Goal: Task Accomplishment & Management: Use online tool/utility

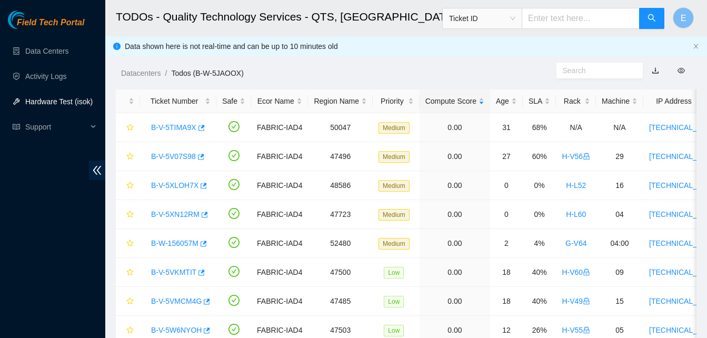
click at [60, 101] on link "Hardware Test (isok)" at bounding box center [58, 101] width 67 height 8
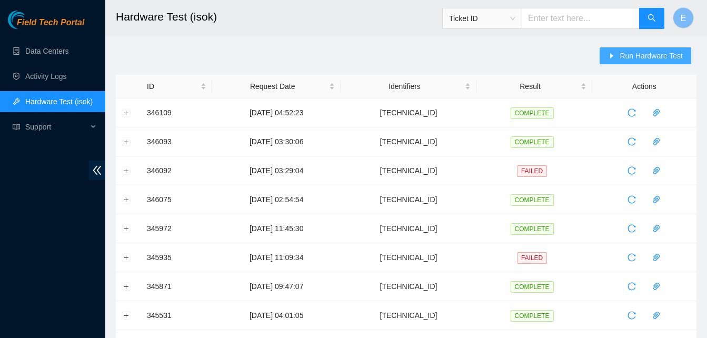
click at [645, 52] on span "Run Hardware Test" at bounding box center [651, 56] width 63 height 12
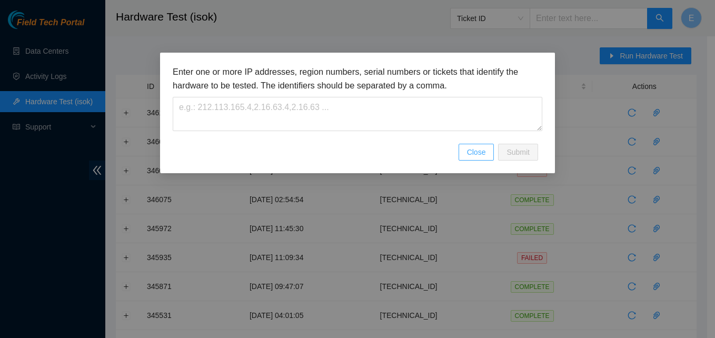
click at [469, 153] on span "Close" at bounding box center [476, 152] width 19 height 12
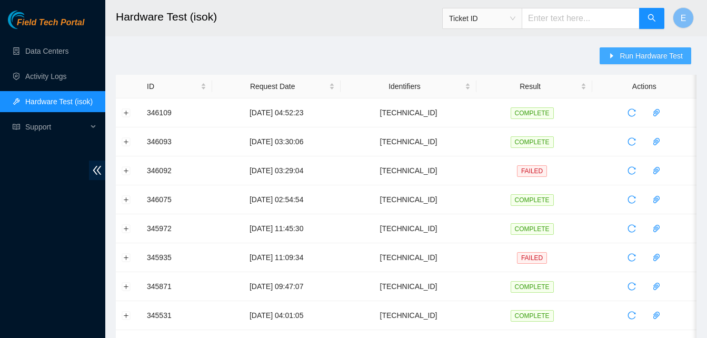
click at [640, 54] on span "Run Hardware Test" at bounding box center [651, 56] width 63 height 12
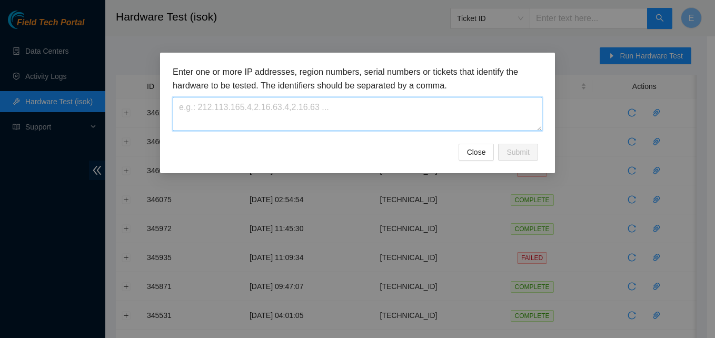
click at [412, 109] on textarea at bounding box center [358, 114] width 370 height 34
paste textarea "[TECHNICAL_ID]"
type textarea "[TECHNICAL_ID]"
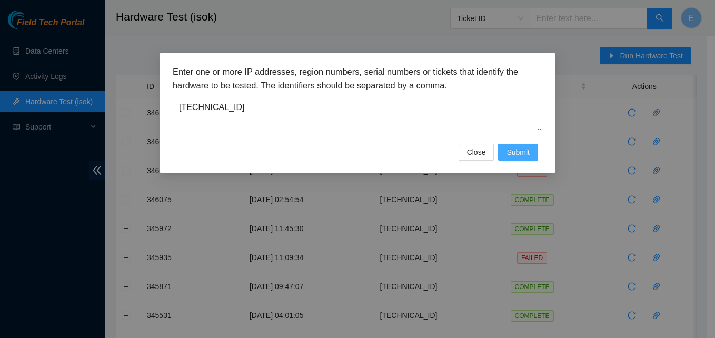
click at [526, 153] on span "Submit" at bounding box center [518, 152] width 23 height 12
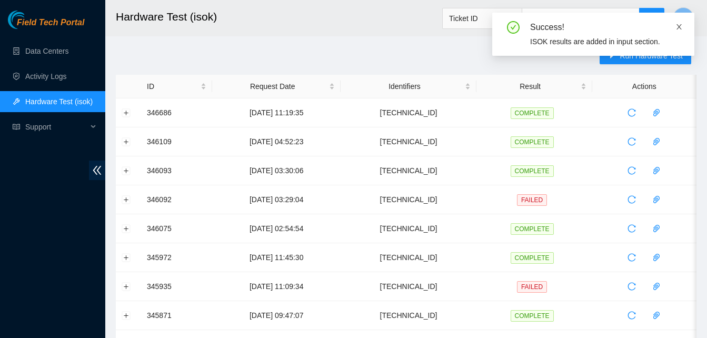
click at [679, 29] on icon "close" at bounding box center [679, 26] width 7 height 7
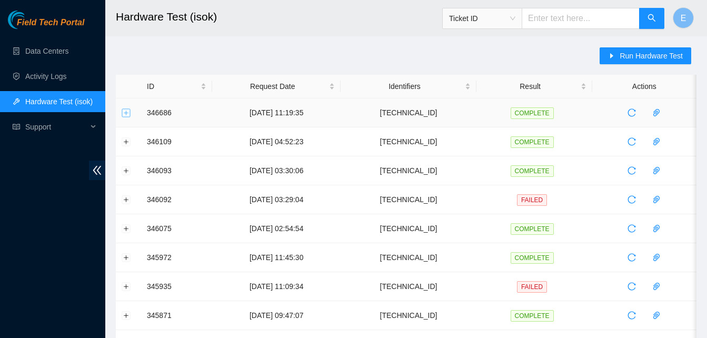
click at [127, 114] on button "Expand row" at bounding box center [126, 112] width 8 height 8
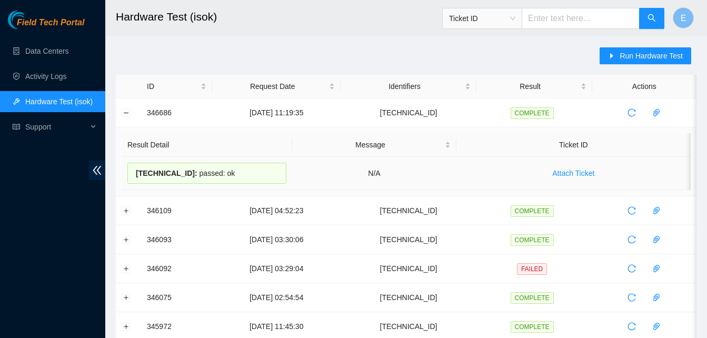
drag, startPoint x: 143, startPoint y: 112, endPoint x: 228, endPoint y: 173, distance: 103.8
copy tbody "346686 06-10-2025 11:19:35 23.54.205.83 COMPLETE Result Detail Message Ticket I…"
click at [122, 112] on button "Collapse row" at bounding box center [126, 112] width 8 height 8
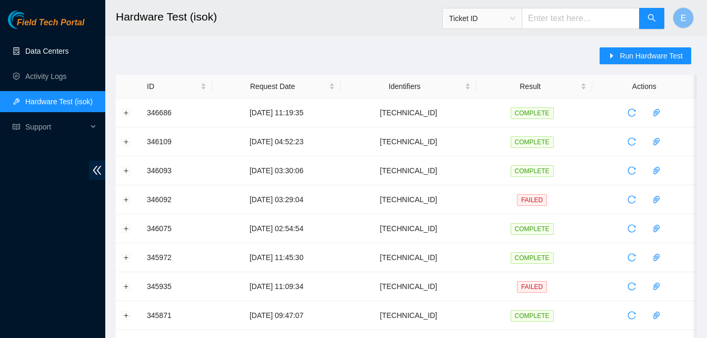
click at [67, 52] on link "Data Centers" at bounding box center [46, 51] width 43 height 8
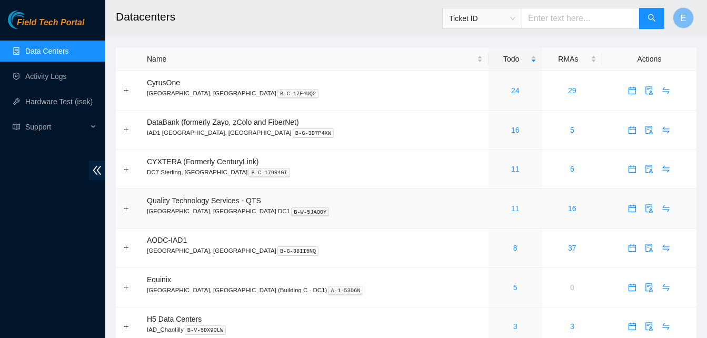
click at [511, 210] on link "11" at bounding box center [515, 208] width 8 height 8
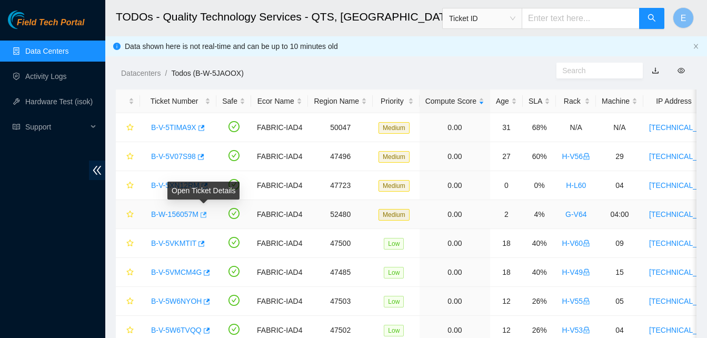
click at [204, 214] on icon "button" at bounding box center [204, 215] width 6 height 6
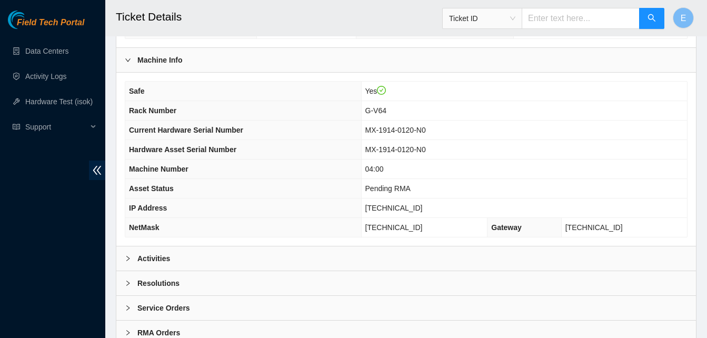
scroll to position [377, 0]
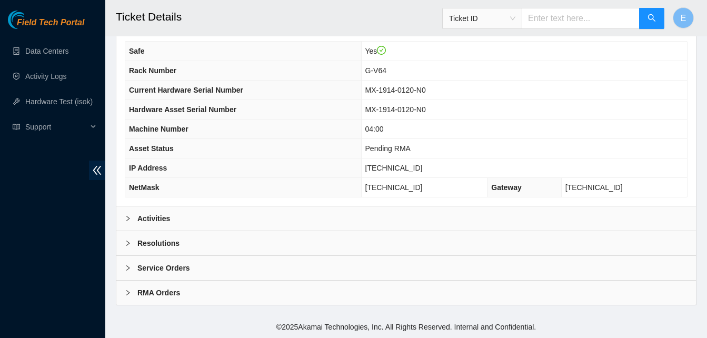
click at [159, 219] on b "Activities" at bounding box center [153, 219] width 33 height 12
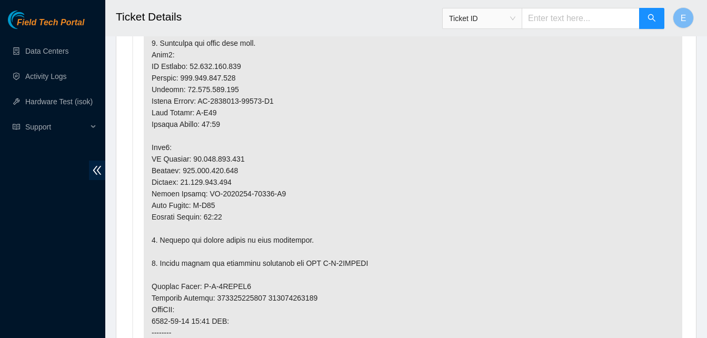
scroll to position [770, 0]
click at [159, 219] on p at bounding box center [413, 233] width 539 height 734
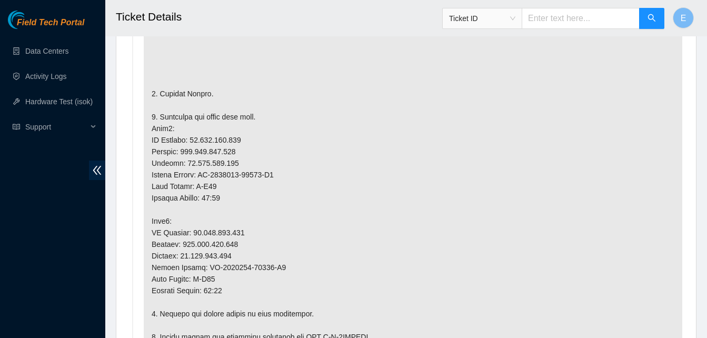
scroll to position [696, 0]
drag, startPoint x: 188, startPoint y: 141, endPoint x: 238, endPoint y: 142, distance: 50.0
click at [238, 142] on p at bounding box center [413, 307] width 539 height 734
copy p "[TECHNICAL_ID]"
click at [211, 91] on p at bounding box center [413, 307] width 539 height 734
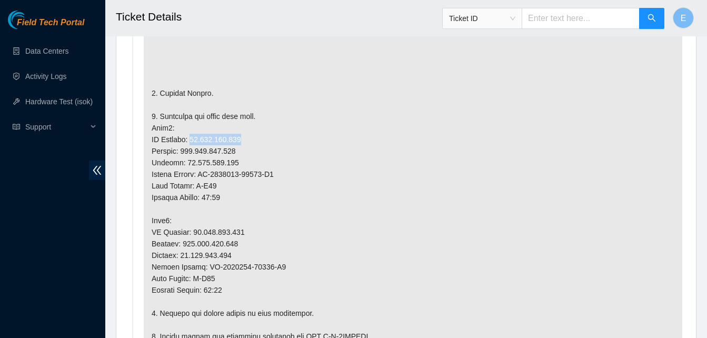
drag, startPoint x: 189, startPoint y: 139, endPoint x: 240, endPoint y: 140, distance: 51.6
click at [240, 140] on p at bounding box center [413, 307] width 539 height 734
copy p "[TECHNICAL_ID]"
drag, startPoint x: 189, startPoint y: 229, endPoint x: 243, endPoint y: 236, distance: 54.2
click at [243, 236] on p at bounding box center [413, 307] width 539 height 734
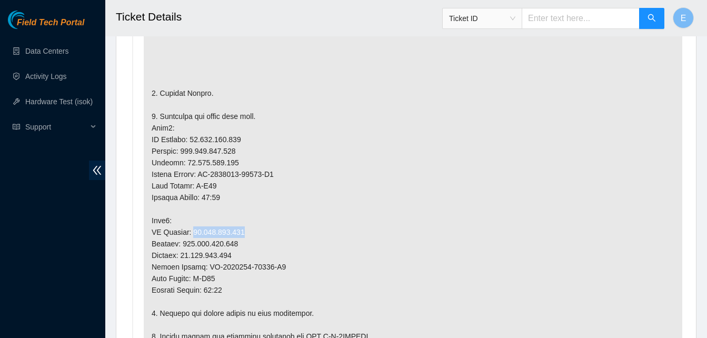
copy p "23.199.252.139"
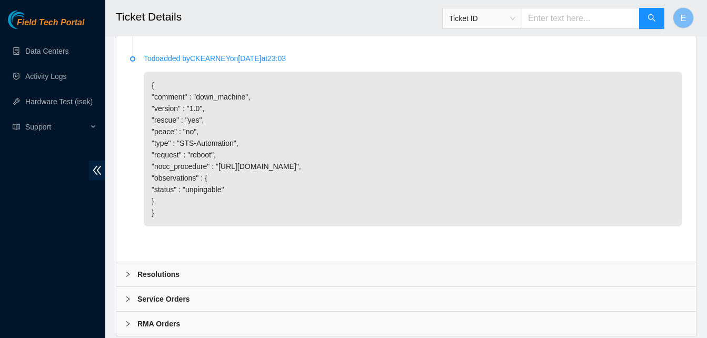
scroll to position [2435, 0]
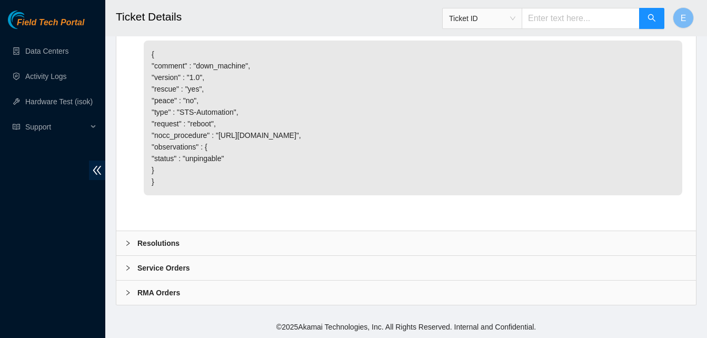
click at [167, 244] on b "Resolutions" at bounding box center [158, 244] width 42 height 12
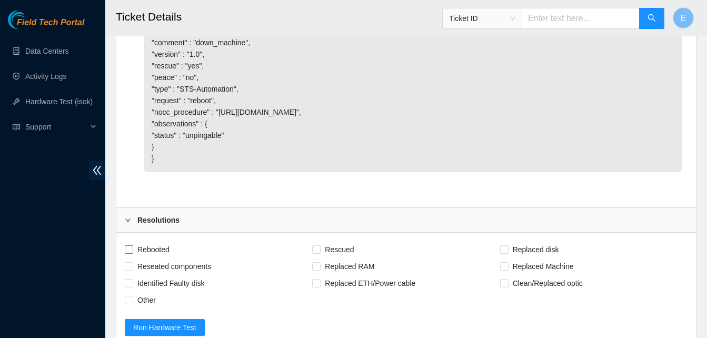
click at [131, 253] on input "Rebooted" at bounding box center [128, 248] width 7 height 7
checkbox input "true"
click at [322, 258] on span "Rescued" at bounding box center [339, 249] width 37 height 17
click at [320, 253] on input "Rescued" at bounding box center [315, 248] width 7 height 7
checkbox input "true"
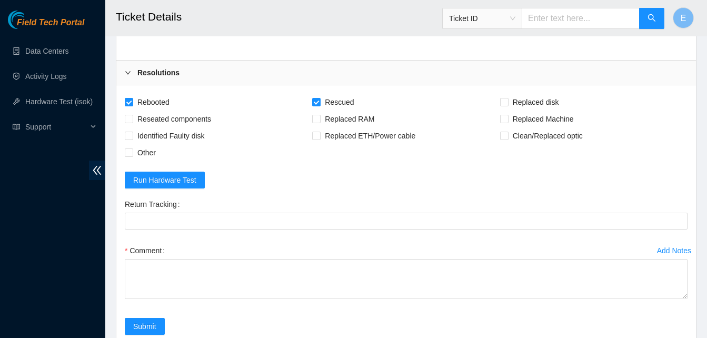
scroll to position [2583, 0]
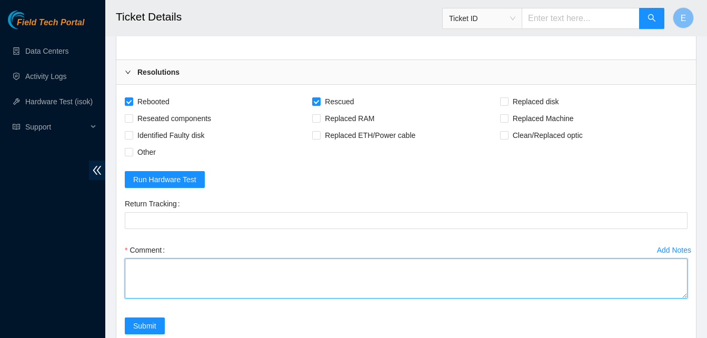
click at [190, 299] on textarea "Comment" at bounding box center [406, 279] width 563 height 40
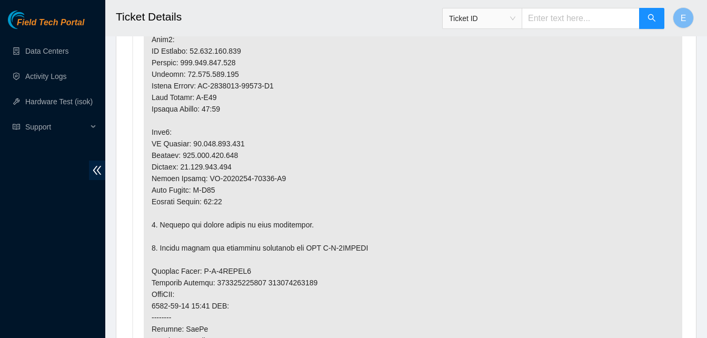
scroll to position [784, 0]
drag, startPoint x: 200, startPoint y: 81, endPoint x: 278, endPoint y: 85, distance: 78.6
click at [278, 85] on p at bounding box center [413, 220] width 539 height 734
copy p "CT-4180801-00438-N0"
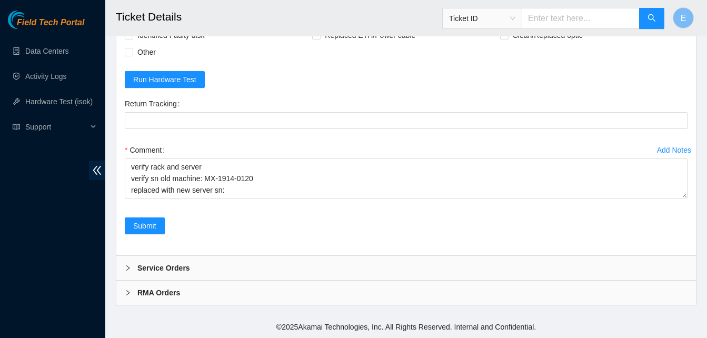
scroll to position [2706, 0]
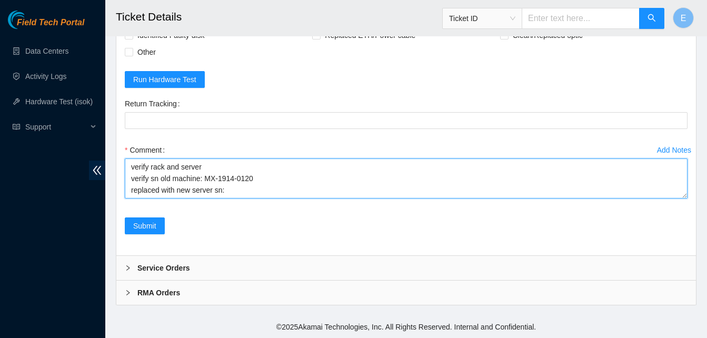
click at [235, 196] on textarea "verify rack and server verify sn old machine: MX-1914-0120 replaced with new se…" at bounding box center [406, 179] width 563 height 40
paste textarea "CT-4180801-00438-N0"
click at [235, 196] on textarea "verify rack and server verify sn old machine: MX-1914-0120 replaced with new se…" at bounding box center [406, 179] width 563 height 40
click at [304, 192] on textarea "verify rack and server verify sn old machine: MX-1914-0120 replaced with new se…" at bounding box center [406, 179] width 563 height 40
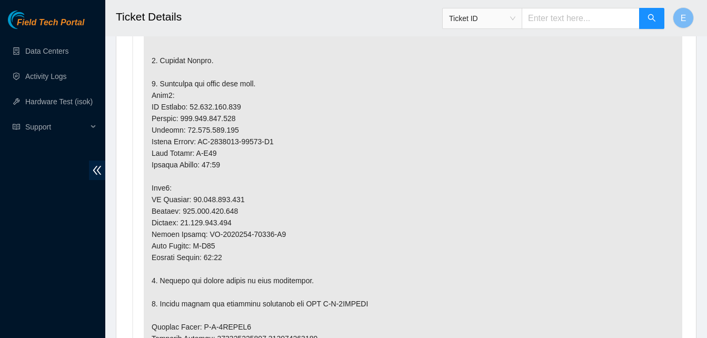
scroll to position [733, 0]
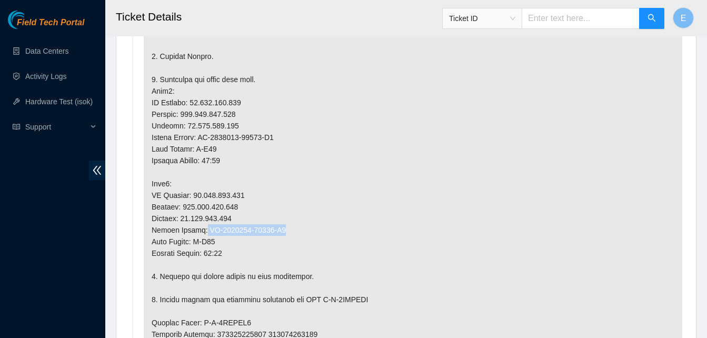
drag, startPoint x: 200, startPoint y: 229, endPoint x: 281, endPoint y: 233, distance: 80.7
click at [281, 233] on p at bounding box center [413, 271] width 539 height 734
copy p "CT-4180801-00438-N1"
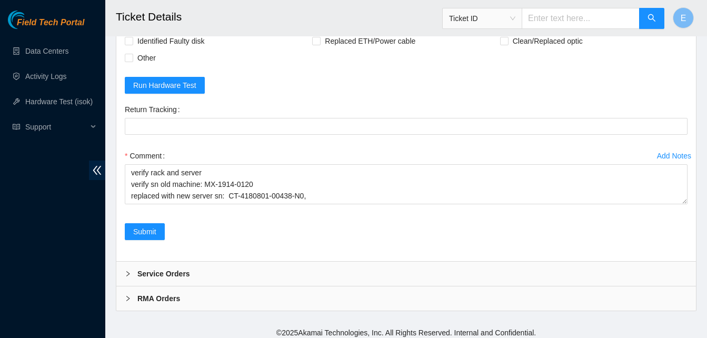
scroll to position [2706, 0]
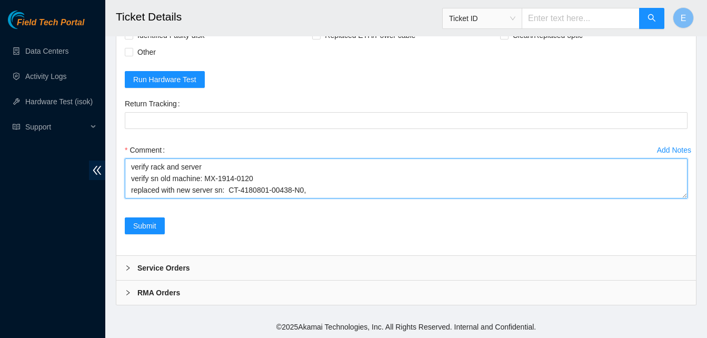
click at [308, 194] on textarea "verify rack and server verify sn old machine: MX-1914-0120 replaced with new se…" at bounding box center [406, 179] width 563 height 40
paste textarea "CT-4180801-00438-N1"
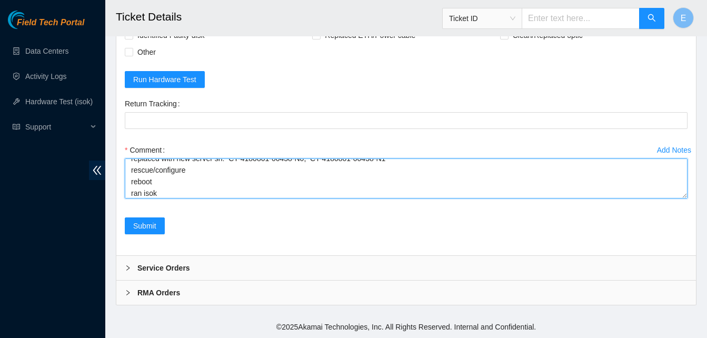
scroll to position [43, 0]
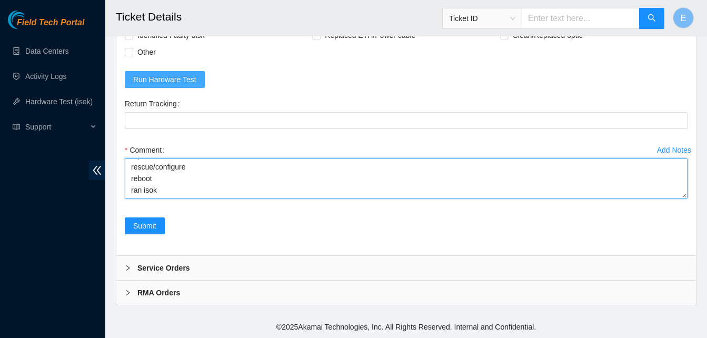
paste textarea "346766 06-10-2025 12:42:12 23.199.252.139 FAILED Result Detail Message Ticket I…"
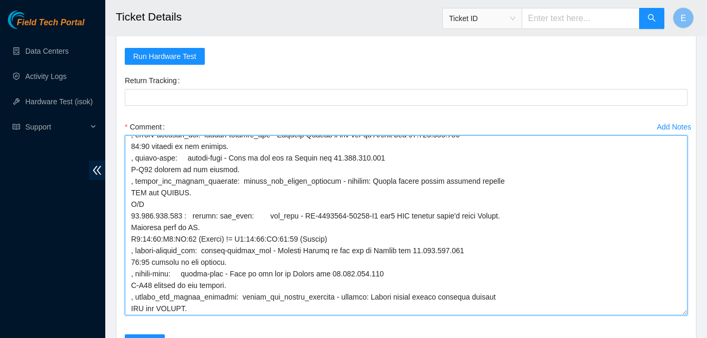
drag, startPoint x: 685, startPoint y: 195, endPoint x: 658, endPoint y: 343, distance: 150.4
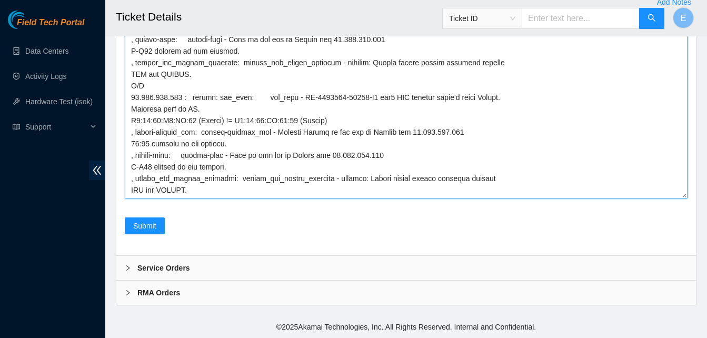
scroll to position [2854, 0]
type textarea "verify rack and server verify sn old machine: MX-1914-0120 replaced with new se…"
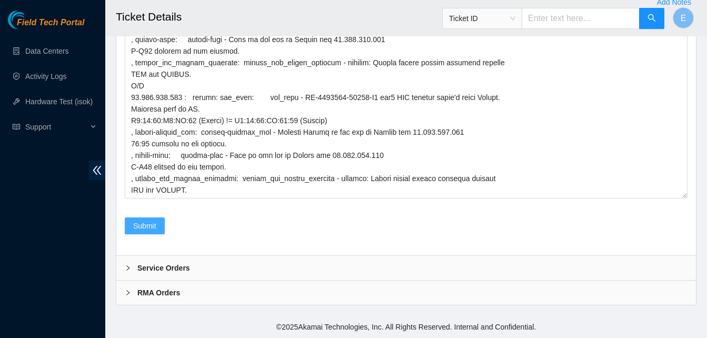
click at [150, 229] on span "Submit" at bounding box center [144, 226] width 23 height 12
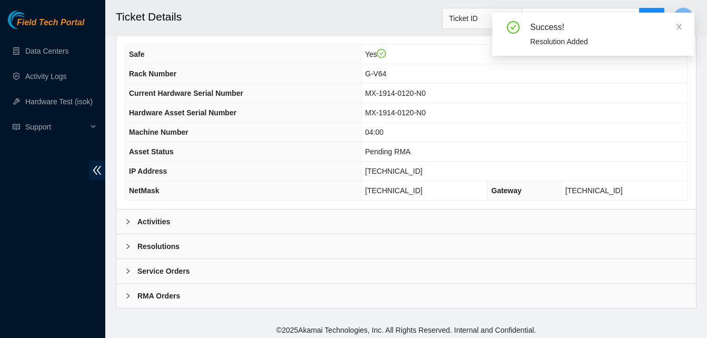
scroll to position [377, 0]
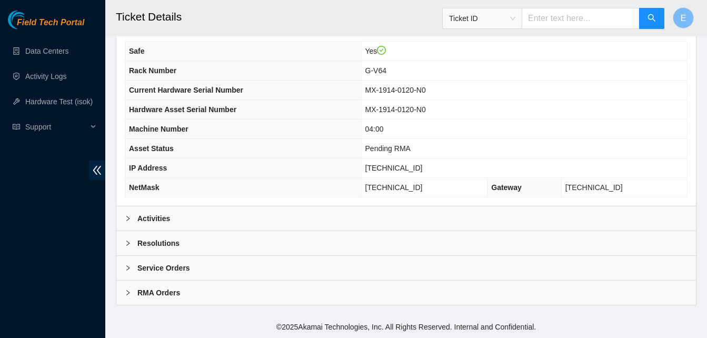
click at [157, 219] on b "Activities" at bounding box center [153, 219] width 33 height 12
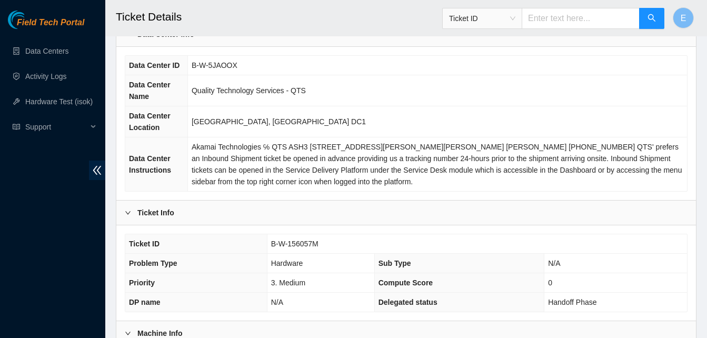
scroll to position [0, 0]
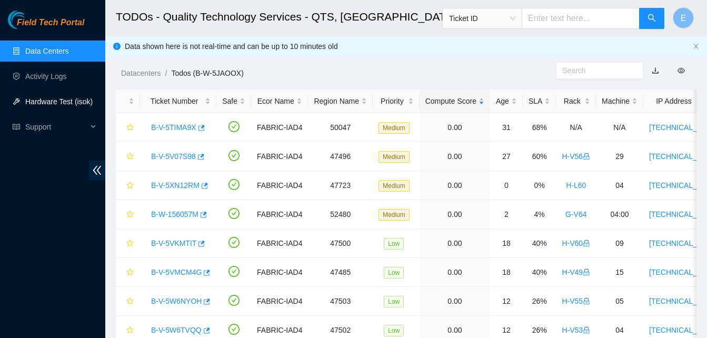
click at [54, 104] on link "Hardware Test (isok)" at bounding box center [58, 101] width 67 height 8
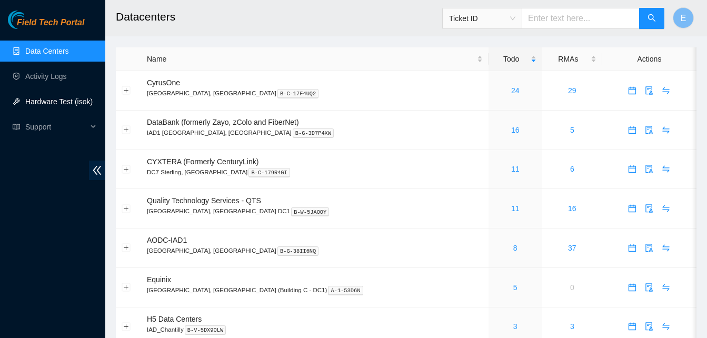
click at [56, 100] on link "Hardware Test (isok)" at bounding box center [58, 101] width 67 height 8
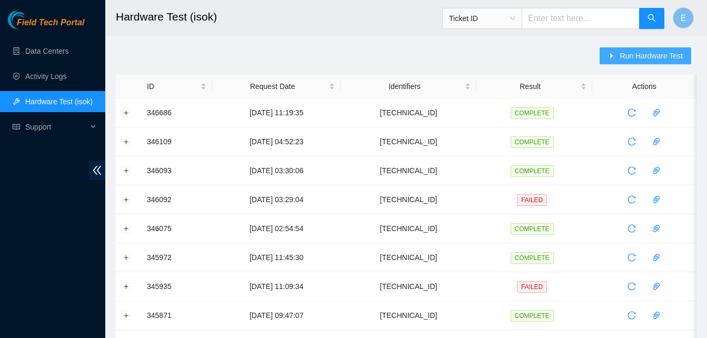
click at [632, 53] on span "Run Hardware Test" at bounding box center [651, 56] width 63 height 12
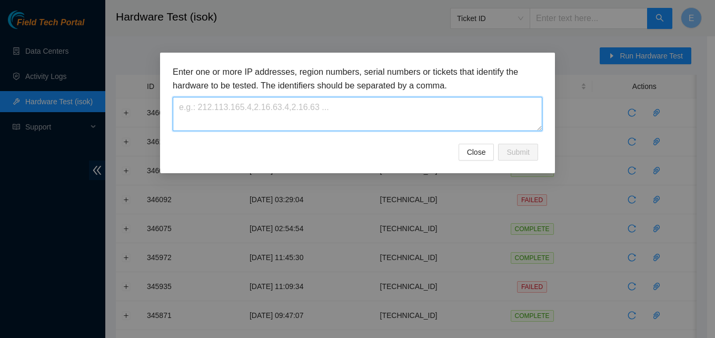
click at [350, 124] on textarea at bounding box center [358, 114] width 370 height 34
paste textarea "23.199.252.138"
type textarea "23.199.252.138"
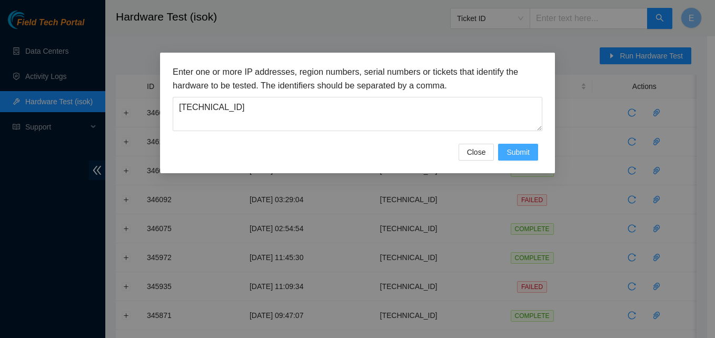
click at [529, 154] on span "Submit" at bounding box center [518, 152] width 23 height 12
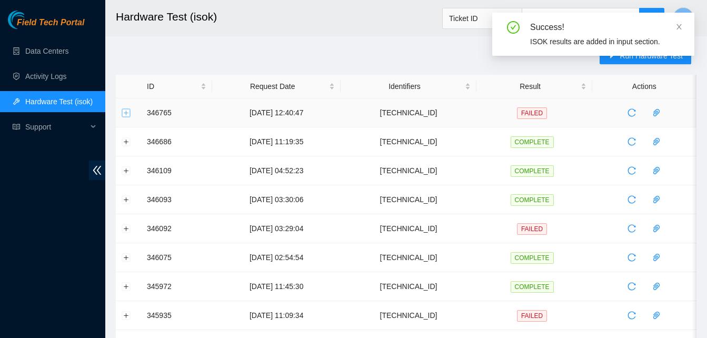
click at [127, 113] on button "Expand row" at bounding box center [126, 112] width 8 height 8
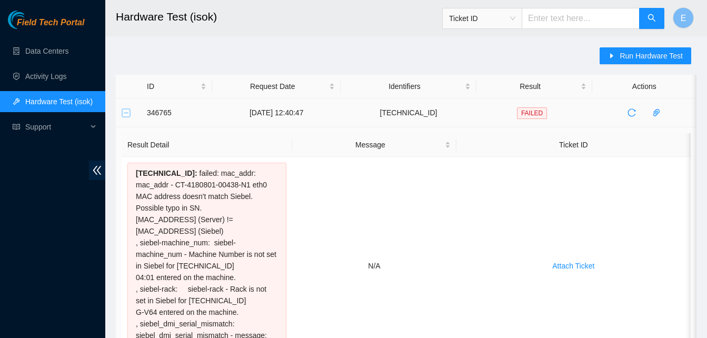
click at [122, 114] on button "Collapse row" at bounding box center [126, 112] width 8 height 8
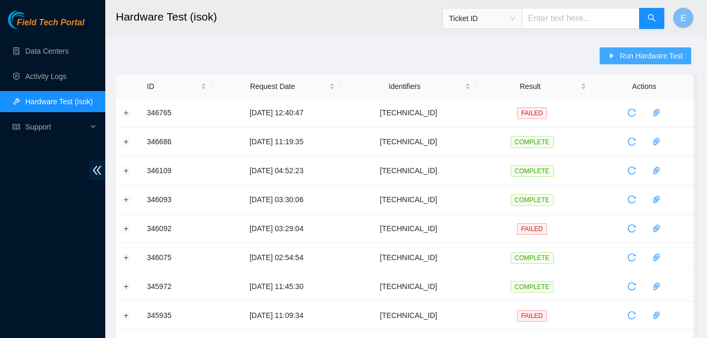
click at [646, 56] on span "Run Hardware Test" at bounding box center [651, 56] width 63 height 12
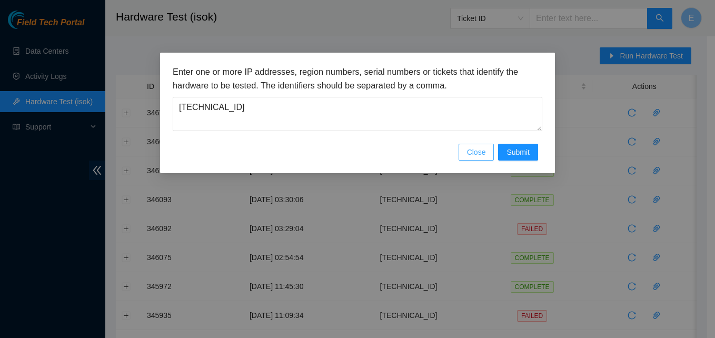
click at [477, 156] on span "Close" at bounding box center [476, 152] width 19 height 12
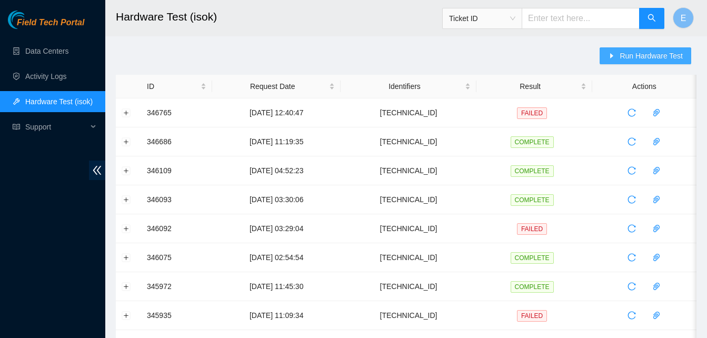
click at [632, 55] on span "Run Hardware Test" at bounding box center [651, 56] width 63 height 12
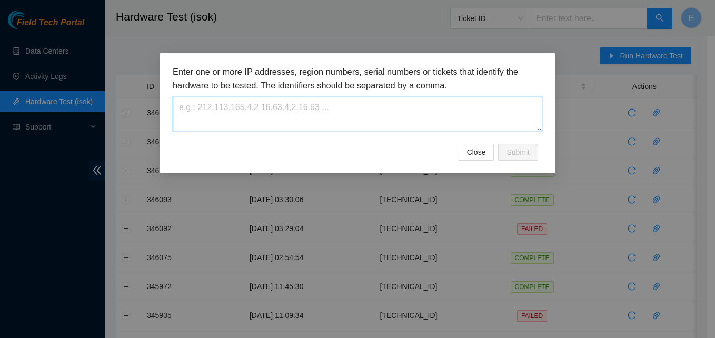
click at [363, 113] on textarea at bounding box center [358, 114] width 370 height 34
paste textarea "[TECHNICAL_ID]"
type textarea "[TECHNICAL_ID]"
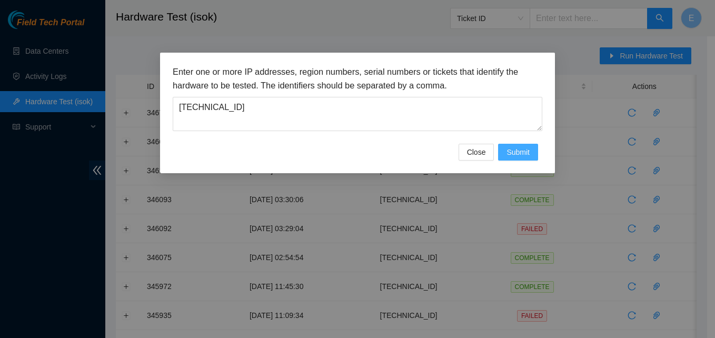
click at [517, 152] on span "Submit" at bounding box center [518, 152] width 23 height 12
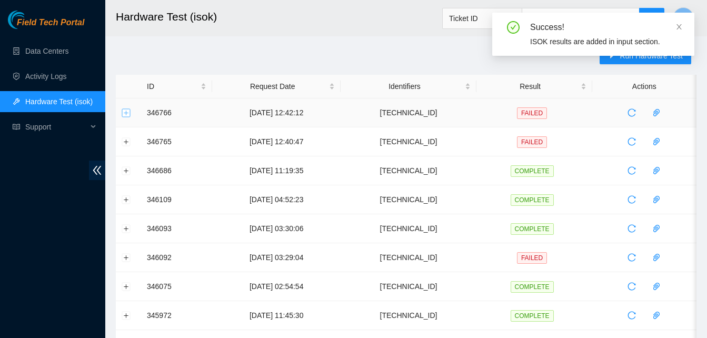
click at [128, 115] on button "Expand row" at bounding box center [126, 112] width 8 height 8
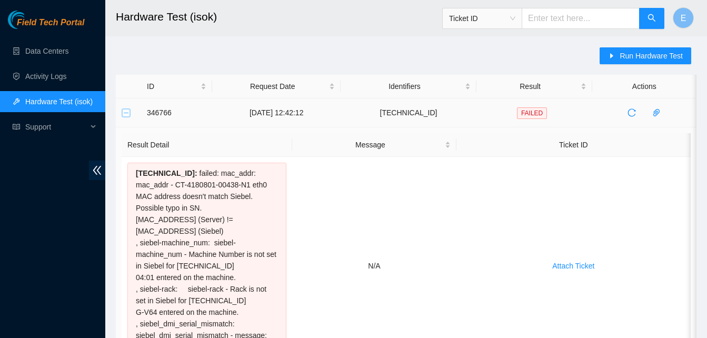
click at [125, 114] on button "Collapse row" at bounding box center [126, 112] width 8 height 8
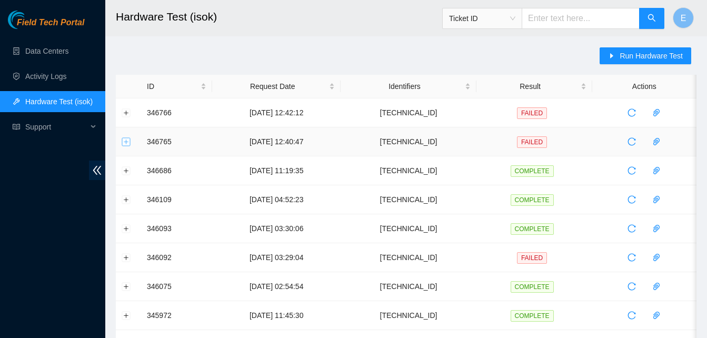
click at [127, 142] on button "Expand row" at bounding box center [126, 141] width 8 height 8
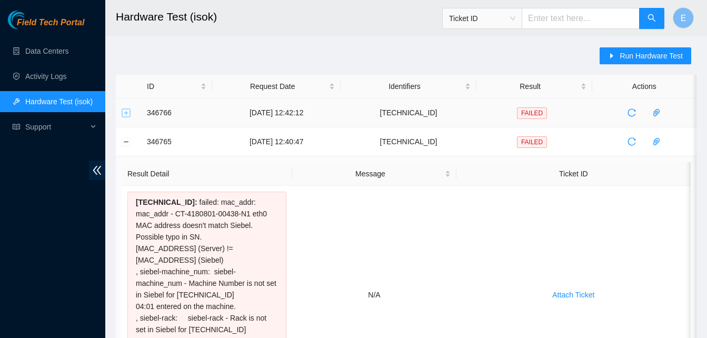
click at [125, 110] on button "Expand row" at bounding box center [126, 112] width 8 height 8
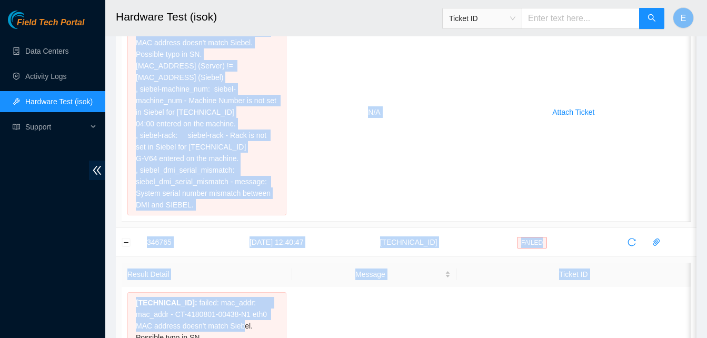
scroll to position [446, 0]
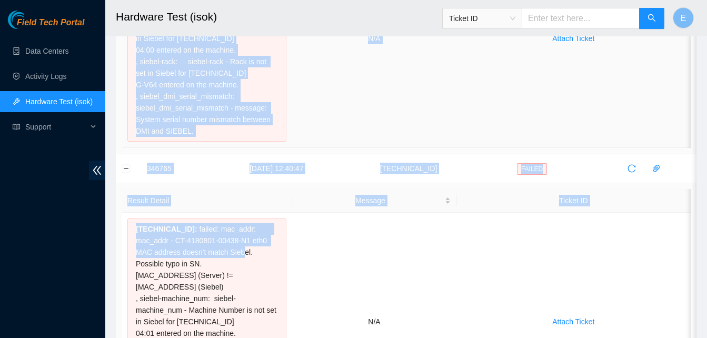
drag, startPoint x: 146, startPoint y: 109, endPoint x: 284, endPoint y: 132, distance: 139.8
copy tbody "656498 71-55-0101 38:95:99 18.352.594.774 LOREMI Dolors Ametco Adipisc Elitse D…"
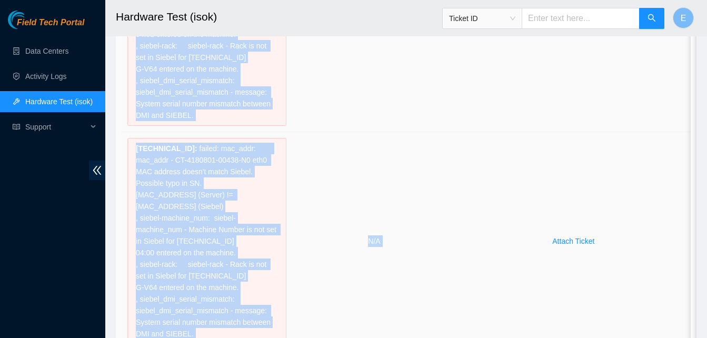
scroll to position [0, 0]
